Goal: Information Seeking & Learning: Learn about a topic

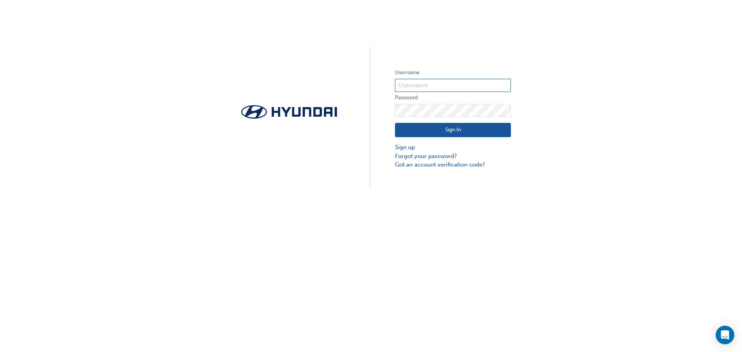
type input "33646"
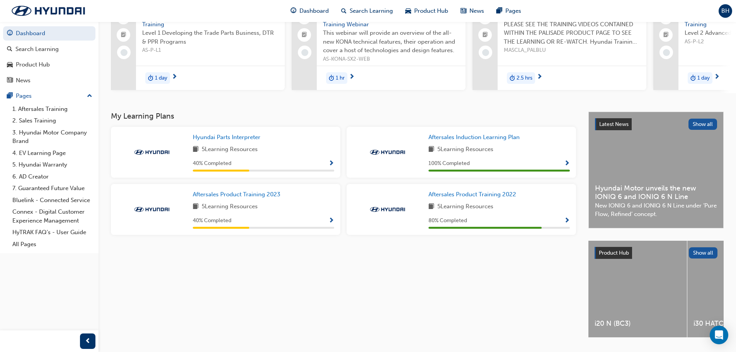
scroll to position [77, 0]
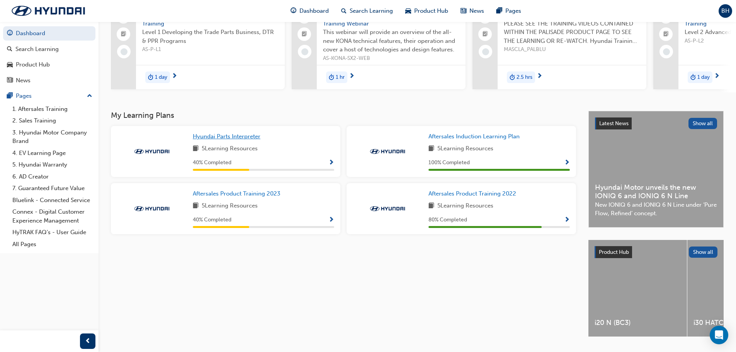
click at [219, 137] on span "Hyundai Parts Interpreter" at bounding box center [227, 136] width 68 height 7
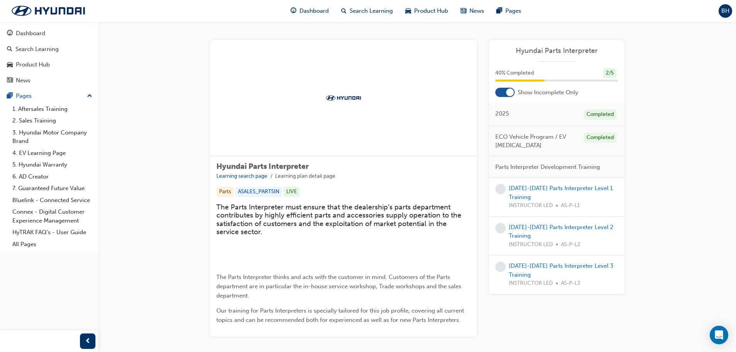
click at [509, 92] on div at bounding box center [510, 92] width 8 height 8
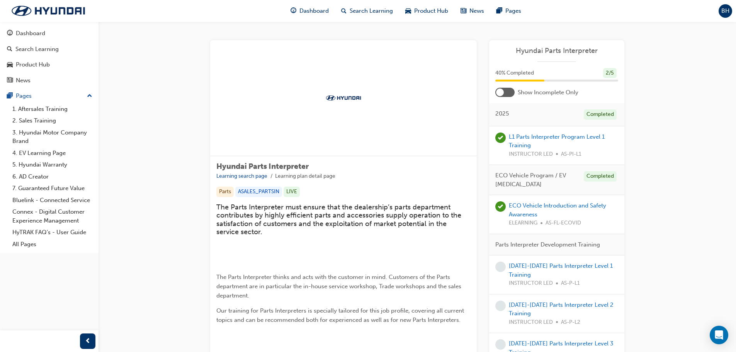
click at [508, 92] on div at bounding box center [504, 92] width 19 height 9
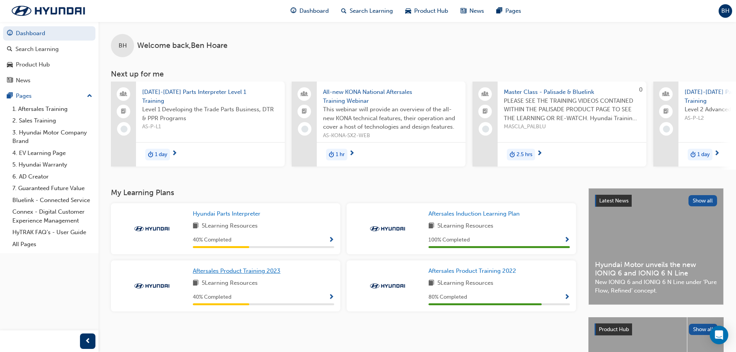
click at [239, 274] on span "Aftersales Product Training 2023" at bounding box center [237, 270] width 88 height 7
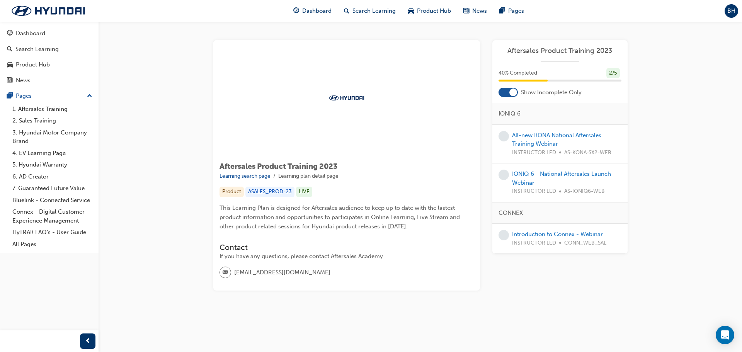
click at [509, 94] on div at bounding box center [513, 92] width 8 height 8
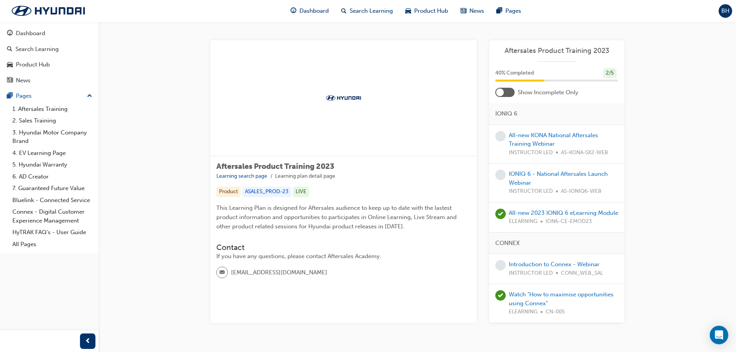
click at [508, 94] on div at bounding box center [504, 92] width 19 height 9
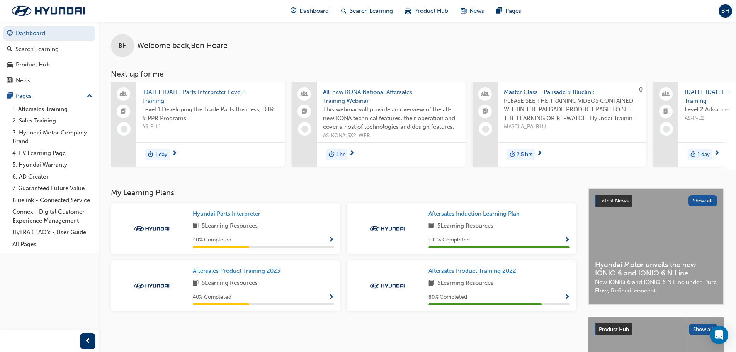
click at [192, 92] on span "[DATE]-[DATE] Parts Interpreter Level 1 Training" at bounding box center [210, 96] width 136 height 17
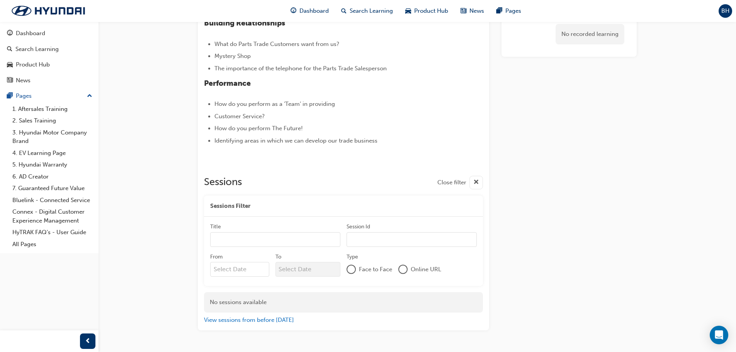
scroll to position [222, 0]
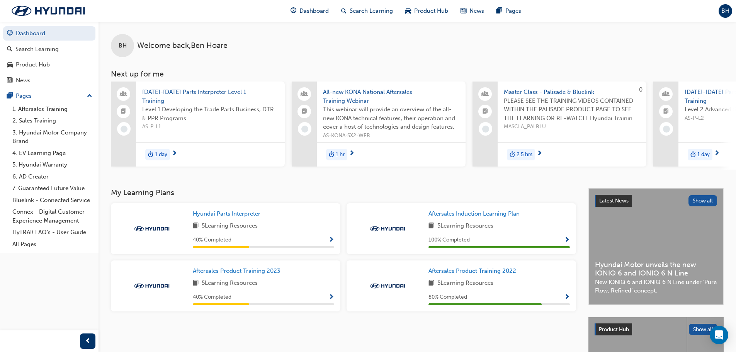
click at [352, 102] on span "All-new KONA National Aftersales Training Webinar" at bounding box center [391, 96] width 136 height 17
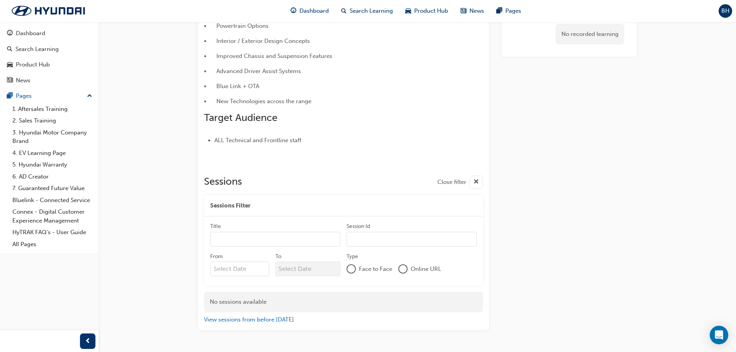
scroll to position [119, 0]
click at [271, 317] on button "View sessions from before [DATE]" at bounding box center [249, 317] width 90 height 9
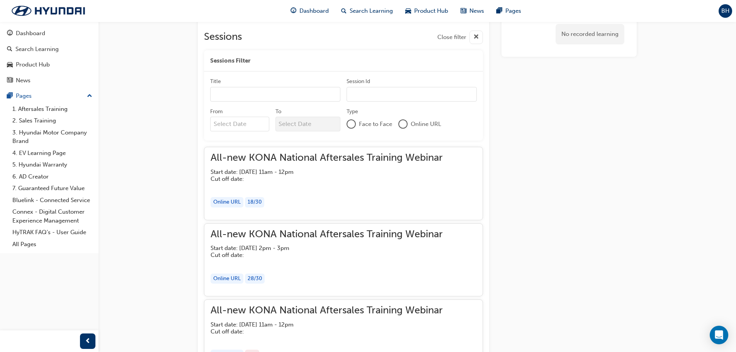
scroll to position [312, 0]
